Goal: Information Seeking & Learning: Learn about a topic

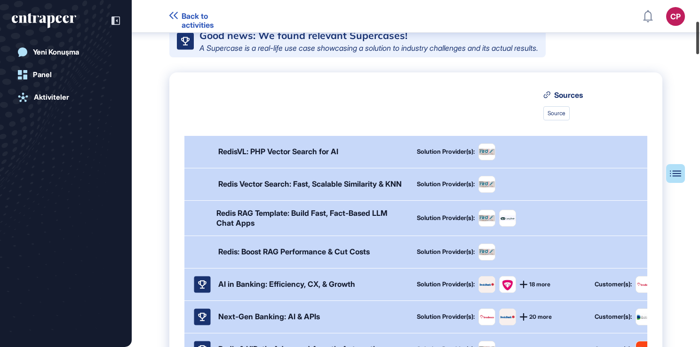
scroll to position [241, 0]
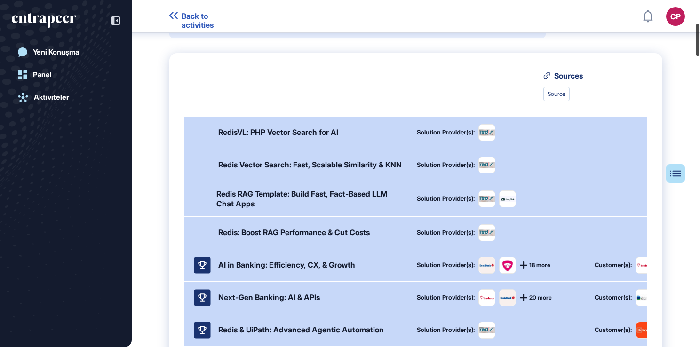
drag, startPoint x: 697, startPoint y: 25, endPoint x: 694, endPoint y: 43, distance: 18.1
click at [696, 43] on div at bounding box center [697, 40] width 3 height 32
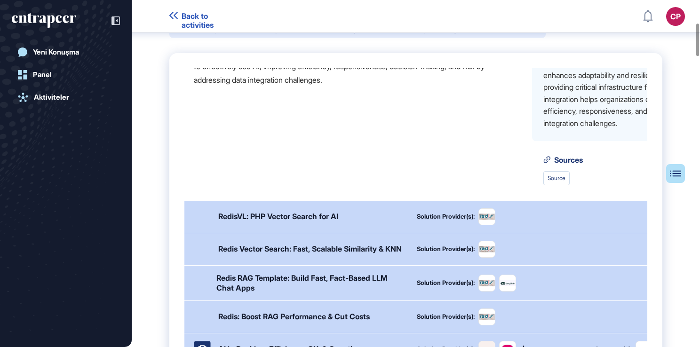
scroll to position [147, 0]
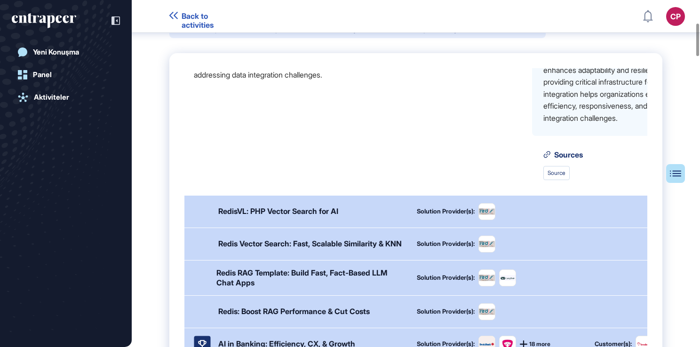
click at [447, 214] on div "Solution Provider(s):" at bounding box center [446, 211] width 58 height 6
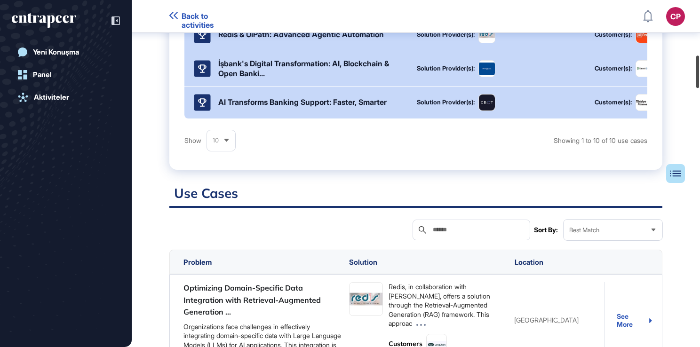
scroll to position [581, 0]
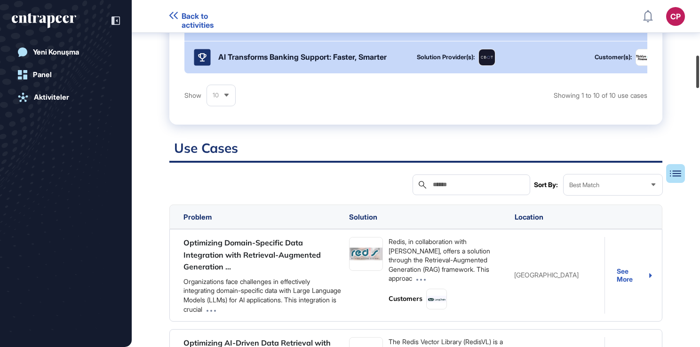
drag, startPoint x: 697, startPoint y: 52, endPoint x: 658, endPoint y: 86, distance: 51.4
click at [692, 84] on div "Back to activities CP Dashboard Profile My Content Request More Data Yeni Konuş…" at bounding box center [350, 173] width 700 height 347
click at [278, 305] on div "Organizations face challenges in effectively integrating domain-specific data w…" at bounding box center [262, 295] width 158 height 37
click at [221, 261] on link "Optimizing Domain-Specific Data Integration with Retrieval-Augmented Generation…" at bounding box center [251, 254] width 137 height 33
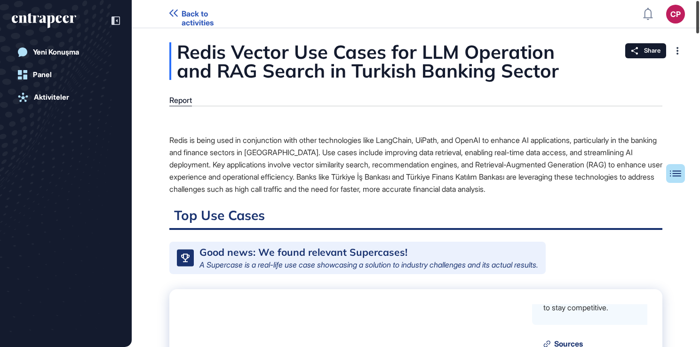
drag, startPoint x: 696, startPoint y: 80, endPoint x: 701, endPoint y: 14, distance: 66.5
click at [699, 14] on html "Back to activities CP Dashboard Profile My Content Request More Data Yeni Konuş…" at bounding box center [350, 190] width 700 height 381
click at [169, 23] on header "Back to activities CP Dashboard Profile My Content Request More Data" at bounding box center [350, 14] width 700 height 28
click at [174, 14] on icon at bounding box center [173, 13] width 8 height 8
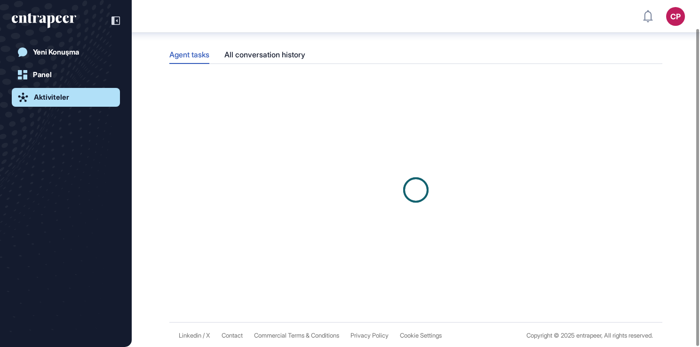
scroll to position [19, 0]
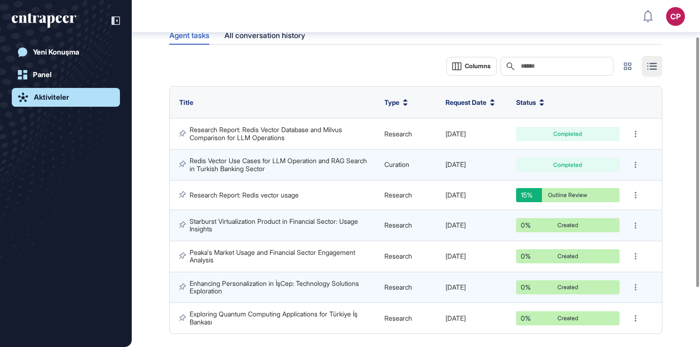
scroll to position [51, 0]
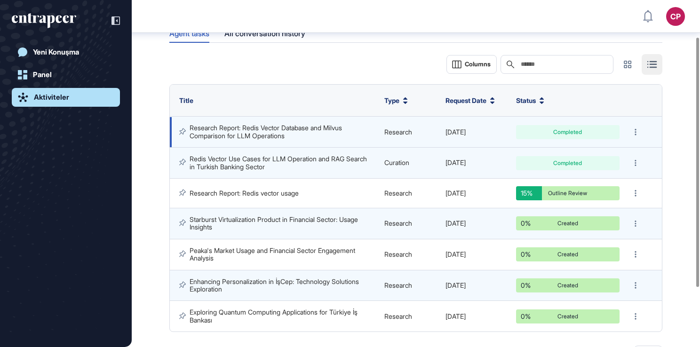
click at [264, 133] on link "Research Report: Redis Vector Database and Milvus Comparison for LLM Operations" at bounding box center [266, 132] width 154 height 16
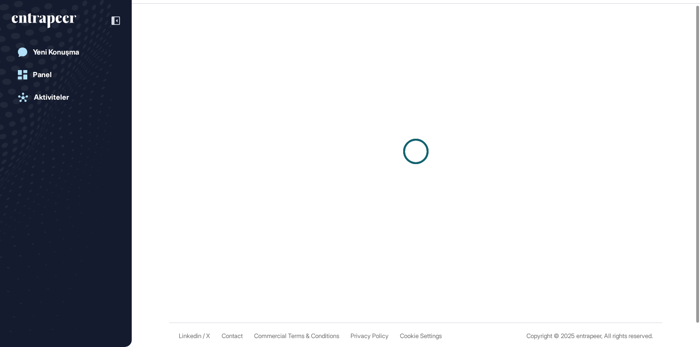
scroll to position [1, 0]
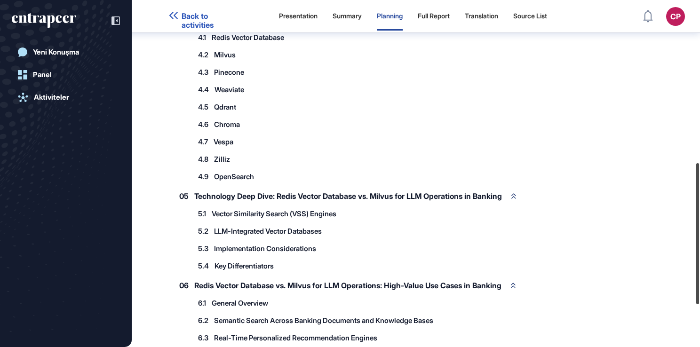
scroll to position [425, 0]
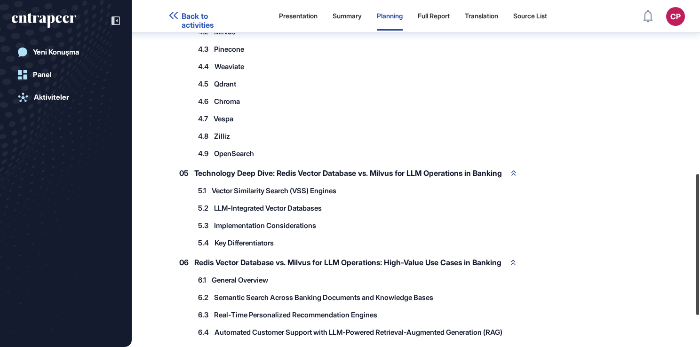
drag, startPoint x: 697, startPoint y: 110, endPoint x: 704, endPoint y: 283, distance: 173.2
click at [699, 283] on html "Back to activities Presentation Summary Planning Full Report Translation Source…" at bounding box center [350, 190] width 700 height 381
click at [275, 189] on span "Vector Similarity Search (VSS) Engines" at bounding box center [274, 190] width 125 height 7
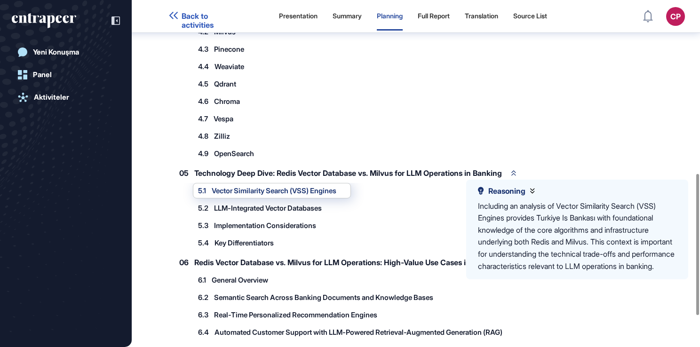
scroll to position [378, 0]
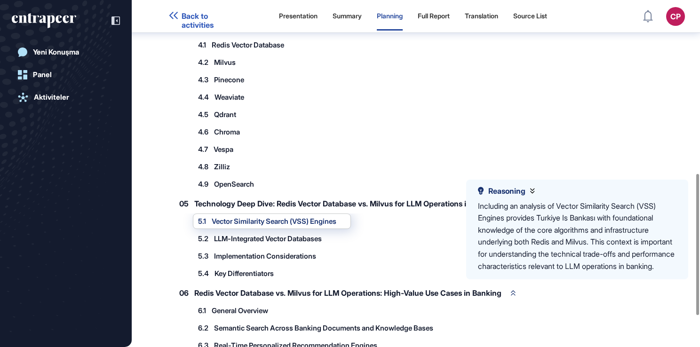
click at [232, 209] on div "05 Technology Deep Dive: Redis Vector Database vs. Milvus for LLM Operations in…" at bounding box center [398, 237] width 459 height 87
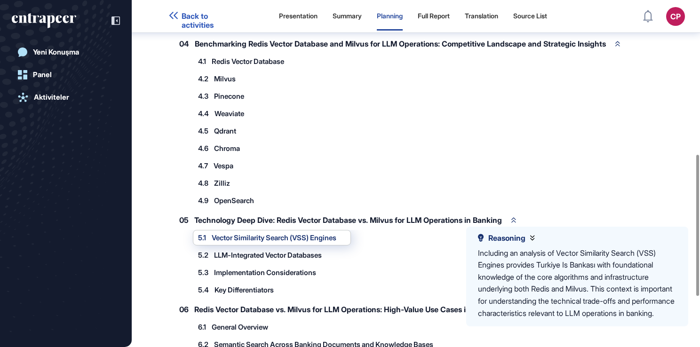
click at [242, 252] on span "LLM-Integrated Vector Databases" at bounding box center [268, 255] width 108 height 7
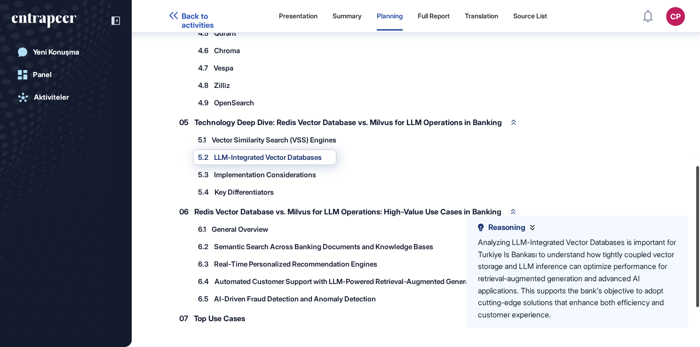
scroll to position [501, 0]
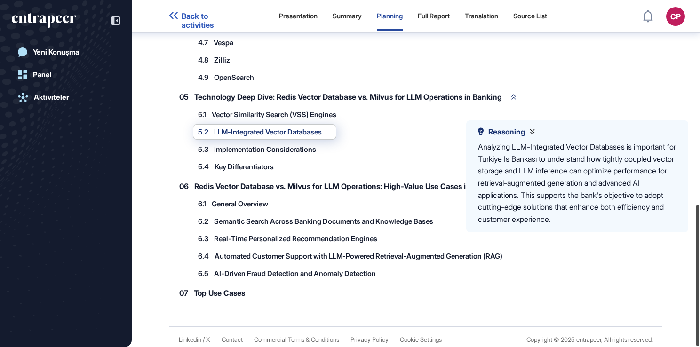
drag, startPoint x: 696, startPoint y: 182, endPoint x: 690, endPoint y: 279, distance: 97.1
click at [690, 279] on div "Back to activities Presentation Summary Planning Full Report Translation Source…" at bounding box center [350, 173] width 700 height 347
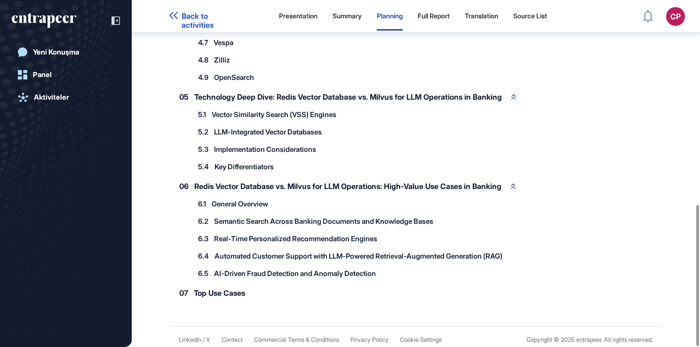
click at [226, 289] on span "Top Use Cases" at bounding box center [219, 293] width 51 height 8
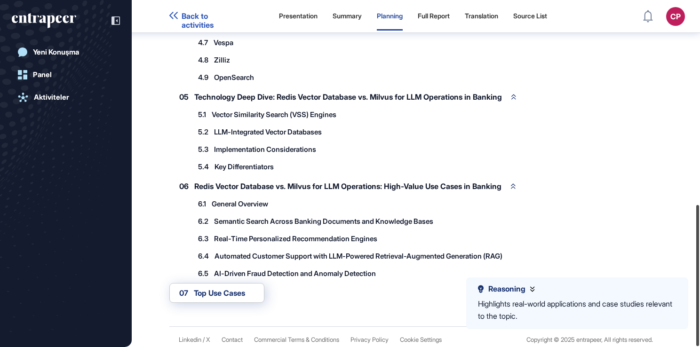
drag, startPoint x: 696, startPoint y: 229, endPoint x: 618, endPoint y: 295, distance: 102.4
click at [684, 268] on div "Back to activities Presentation Summary Planning Full Report Translation Source…" at bounding box center [350, 173] width 700 height 347
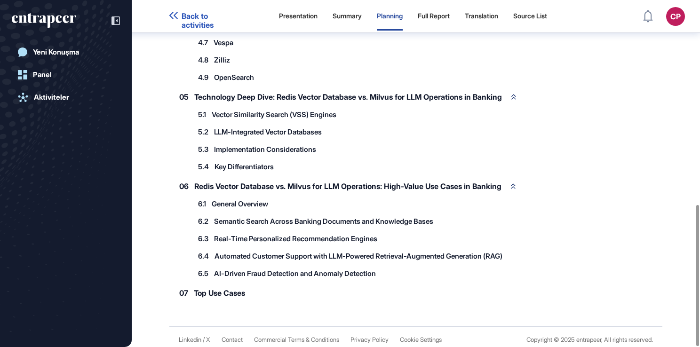
click at [216, 289] on span "Top Use Cases" at bounding box center [219, 293] width 51 height 8
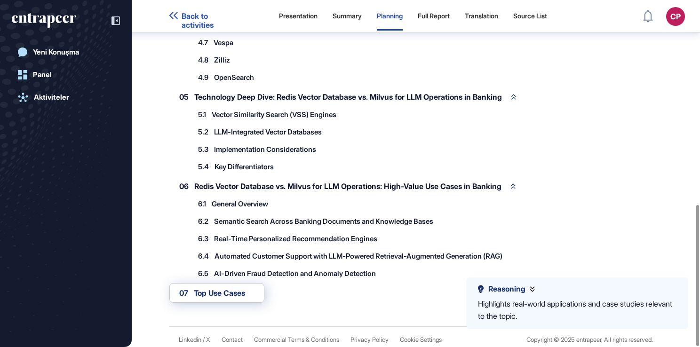
click at [187, 12] on span "Back to activities" at bounding box center [212, 21] width 60 height 18
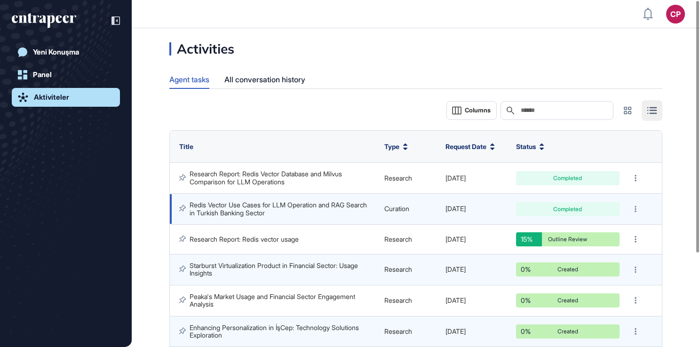
click at [273, 210] on link "Redis Vector Use Cases for LLM Operation and RAG Search in Turkish Banking Sect…" at bounding box center [278, 209] width 179 height 16
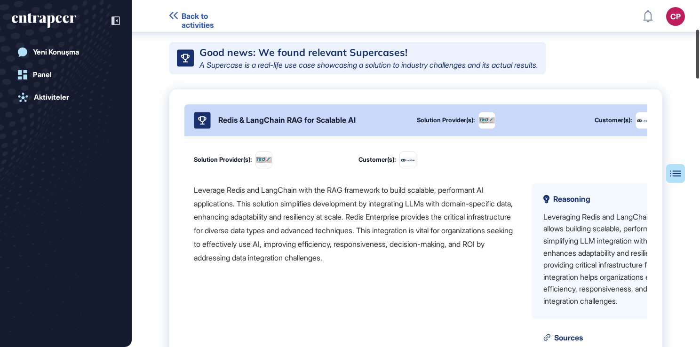
scroll to position [282, 0]
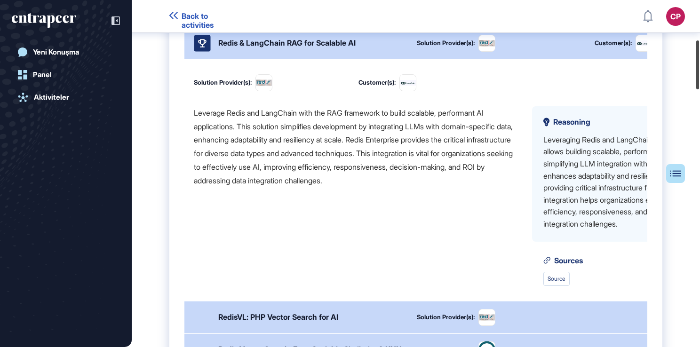
drag, startPoint x: 694, startPoint y: 47, endPoint x: 687, endPoint y: 78, distance: 31.7
click at [687, 78] on div "Back to activities CP Dashboard Profile My Content Request More Data Yeni Konuş…" at bounding box center [350, 173] width 700 height 347
click at [671, 182] on button "Table of Contents" at bounding box center [645, 173] width 79 height 19
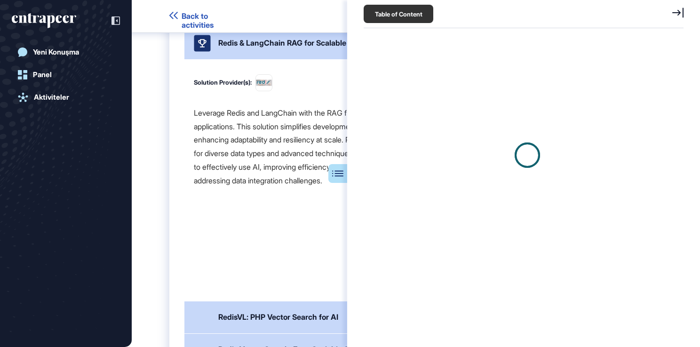
scroll to position [4, 0]
click at [678, 17] on icon at bounding box center [677, 13] width 11 height 10
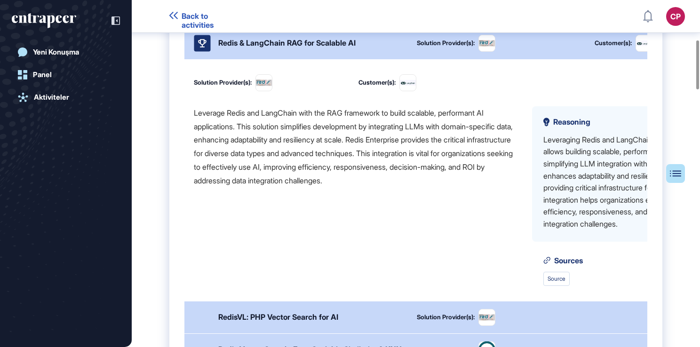
click at [455, 240] on div "Leverage Redis and LangChain with the RAG framework to build scalable, performa…" at bounding box center [355, 196] width 323 height 180
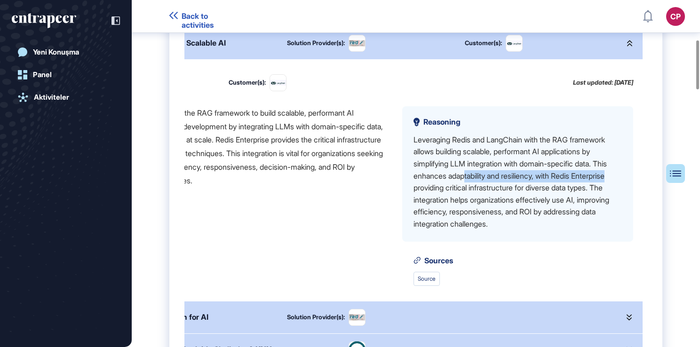
drag, startPoint x: 598, startPoint y: 183, endPoint x: 661, endPoint y: 180, distance: 63.6
click at [661, 180] on div "Redis & LangChain RAG for Scalable AI Solution Provider(s): Customer(s): Soluti…" at bounding box center [415, 218] width 493 height 412
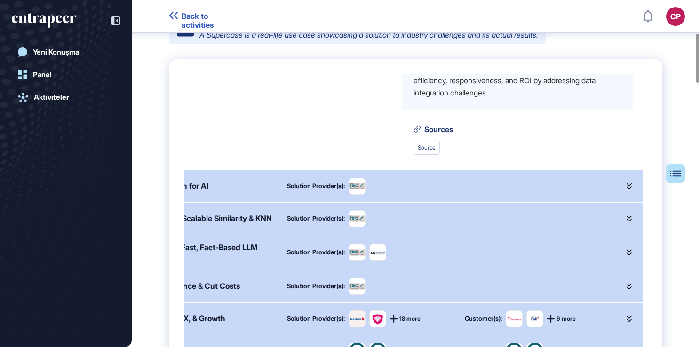
scroll to position [178, 0]
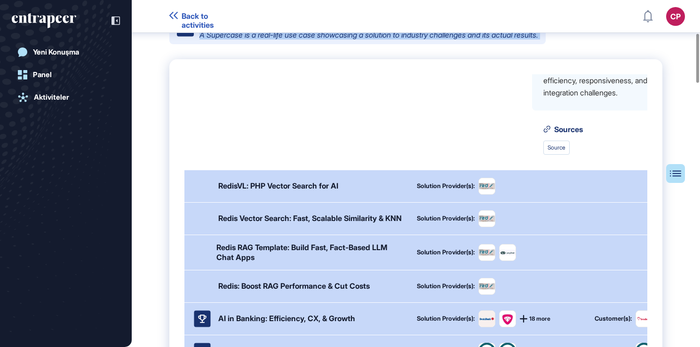
drag, startPoint x: 273, startPoint y: 144, endPoint x: 128, endPoint y: 136, distance: 144.6
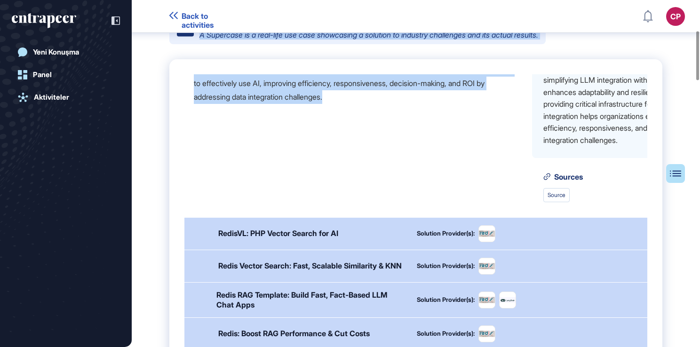
scroll to position [188, 0]
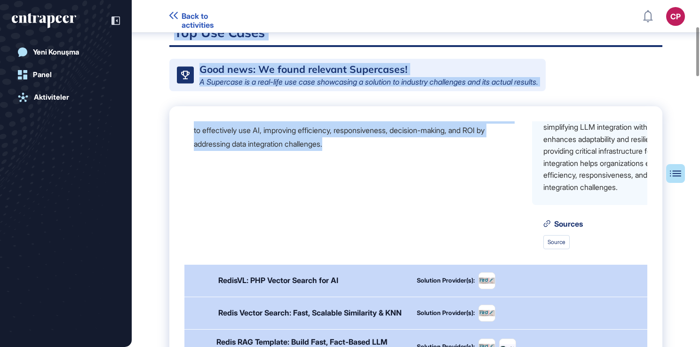
click at [214, 180] on div "Leverage Redis and LangChain with the RAG framework to build scalable, performa…" at bounding box center [355, 160] width 323 height 180
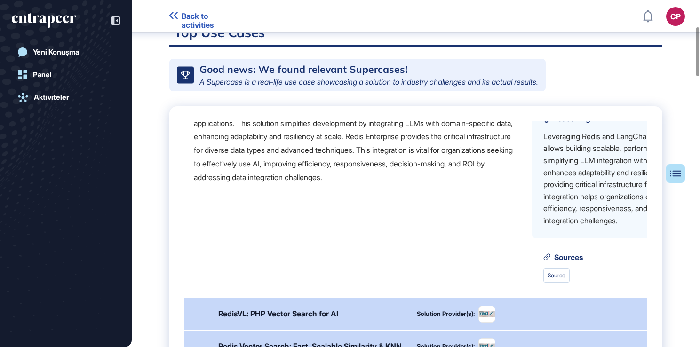
click at [641, 189] on div "Leveraging Redis and LangChain with the RAG framework allows building scalable,…" at bounding box center [647, 179] width 208 height 96
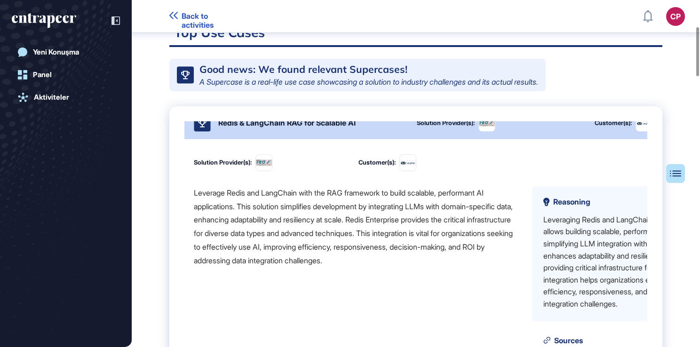
scroll to position [0, 0]
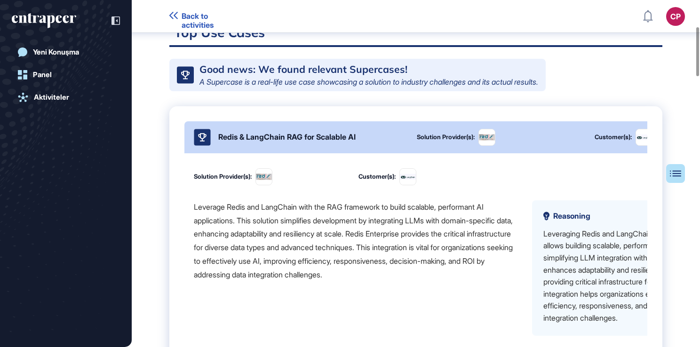
click at [203, 143] on rect at bounding box center [202, 137] width 16 height 16
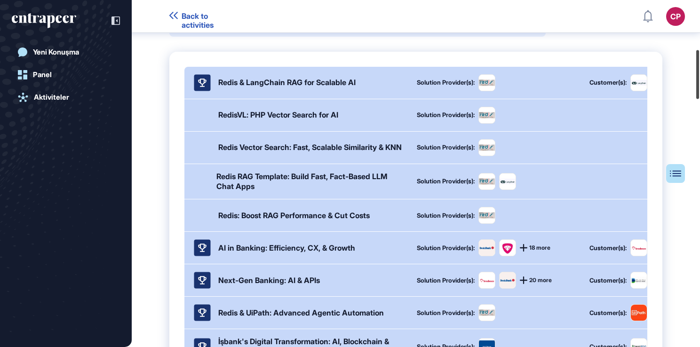
scroll to position [352, 0]
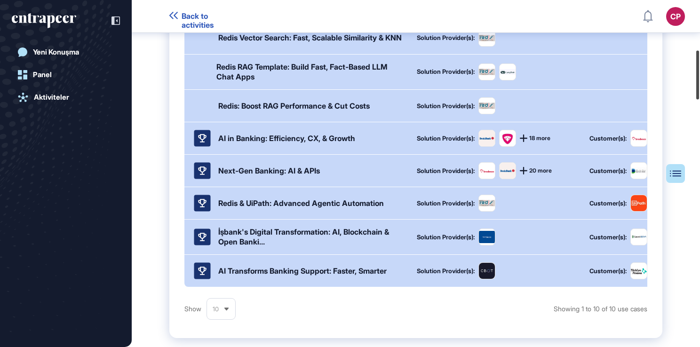
click at [696, 90] on div at bounding box center [697, 75] width 3 height 49
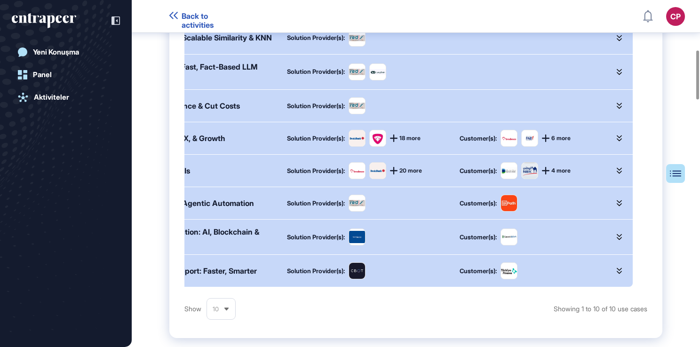
click at [621, 179] on div at bounding box center [620, 170] width 8 height 17
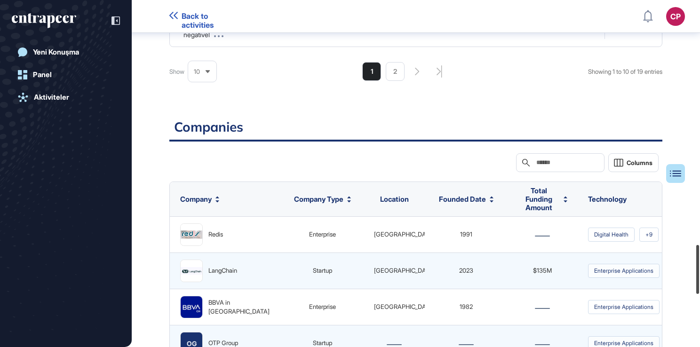
scroll to position [1579, 0]
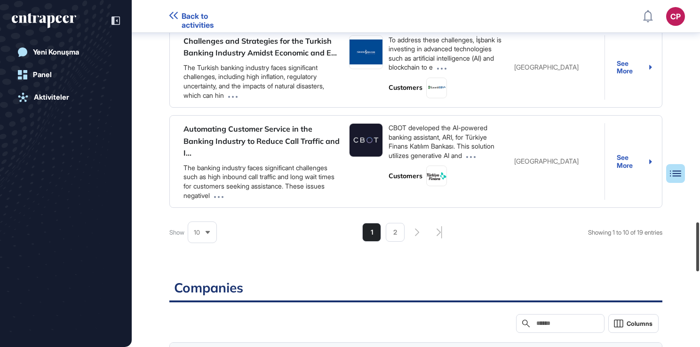
drag, startPoint x: 697, startPoint y: 110, endPoint x: 674, endPoint y: 262, distance: 154.5
click at [674, 262] on div "Back to activities CP Dashboard Profile My Content Request More Data Yeni Konuş…" at bounding box center [350, 173] width 700 height 347
click at [393, 241] on li "2" at bounding box center [395, 232] width 19 height 19
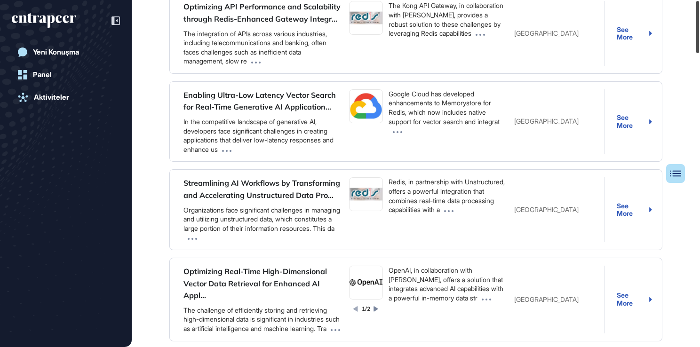
scroll to position [0, 0]
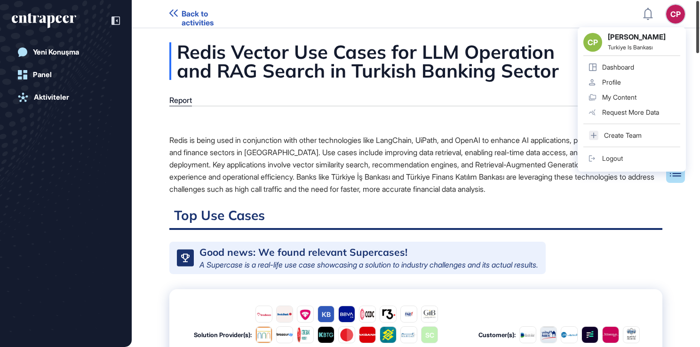
drag, startPoint x: 698, startPoint y: 255, endPoint x: 675, endPoint y: -33, distance: 289.6
click at [675, 0] on html "Back to activities CP CP [PERSON_NAME] Turkiye Is Bankası Dashboard Profile My …" at bounding box center [350, 190] width 700 height 381
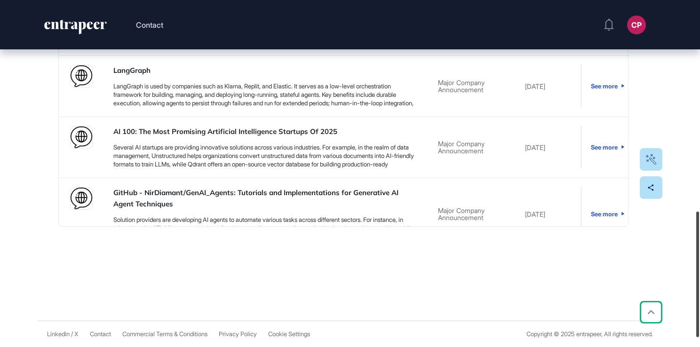
scroll to position [608, 0]
drag, startPoint x: 696, startPoint y: 95, endPoint x: 361, endPoint y: 275, distance: 380.2
click at [650, 347] on html "Contact CP Dashboard Profile My Content Request More Data Use Case artificial i…" at bounding box center [350, 173] width 700 height 347
